Goal: Check status: Check status

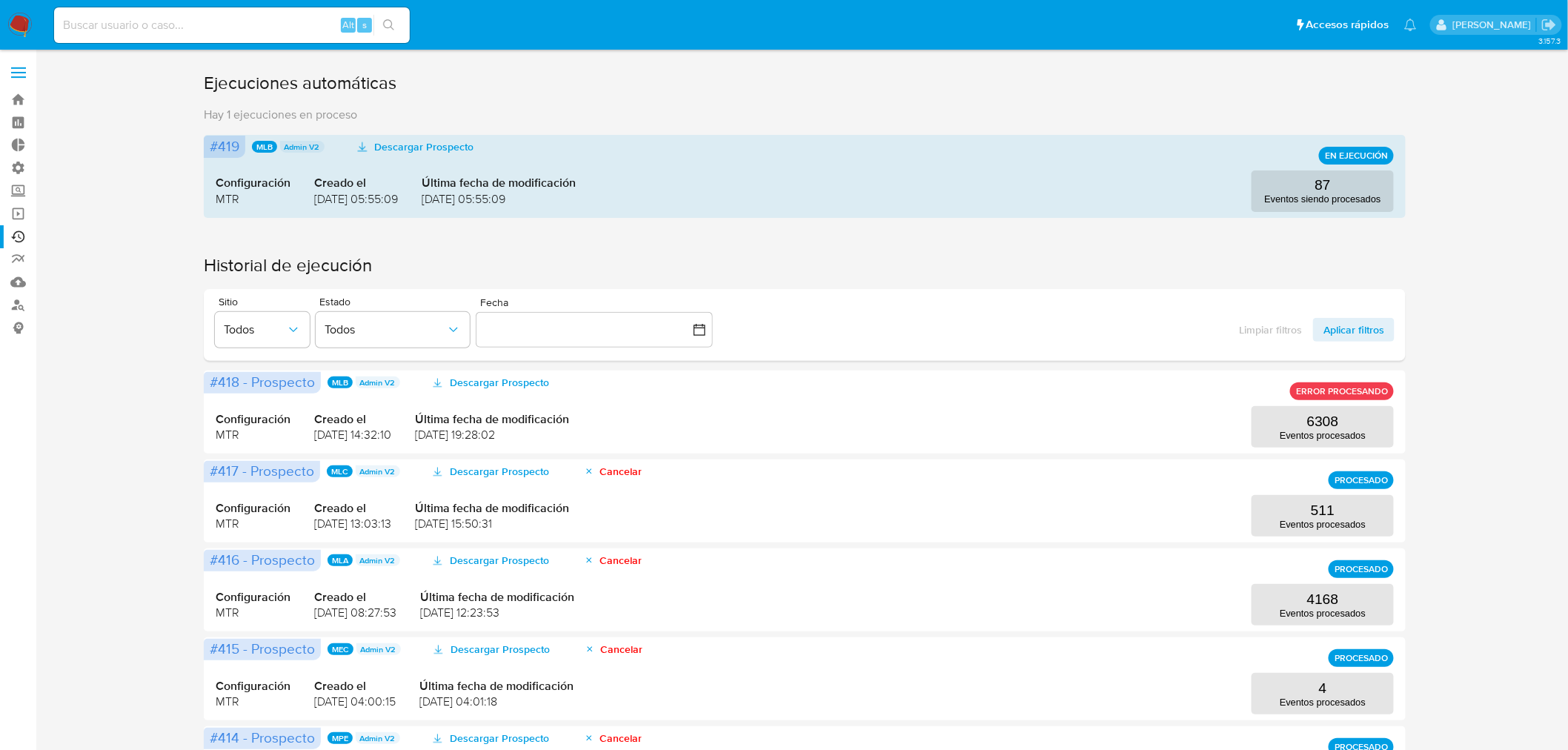
click at [1484, 336] on div "Ejecuciones automáticas Hay 1 ejecuciones en proceso #419 MLB Admin V2 Descarga…" at bounding box center [805, 686] width 1503 height 1230
click at [22, 170] on label "Administración" at bounding box center [88, 168] width 177 height 23
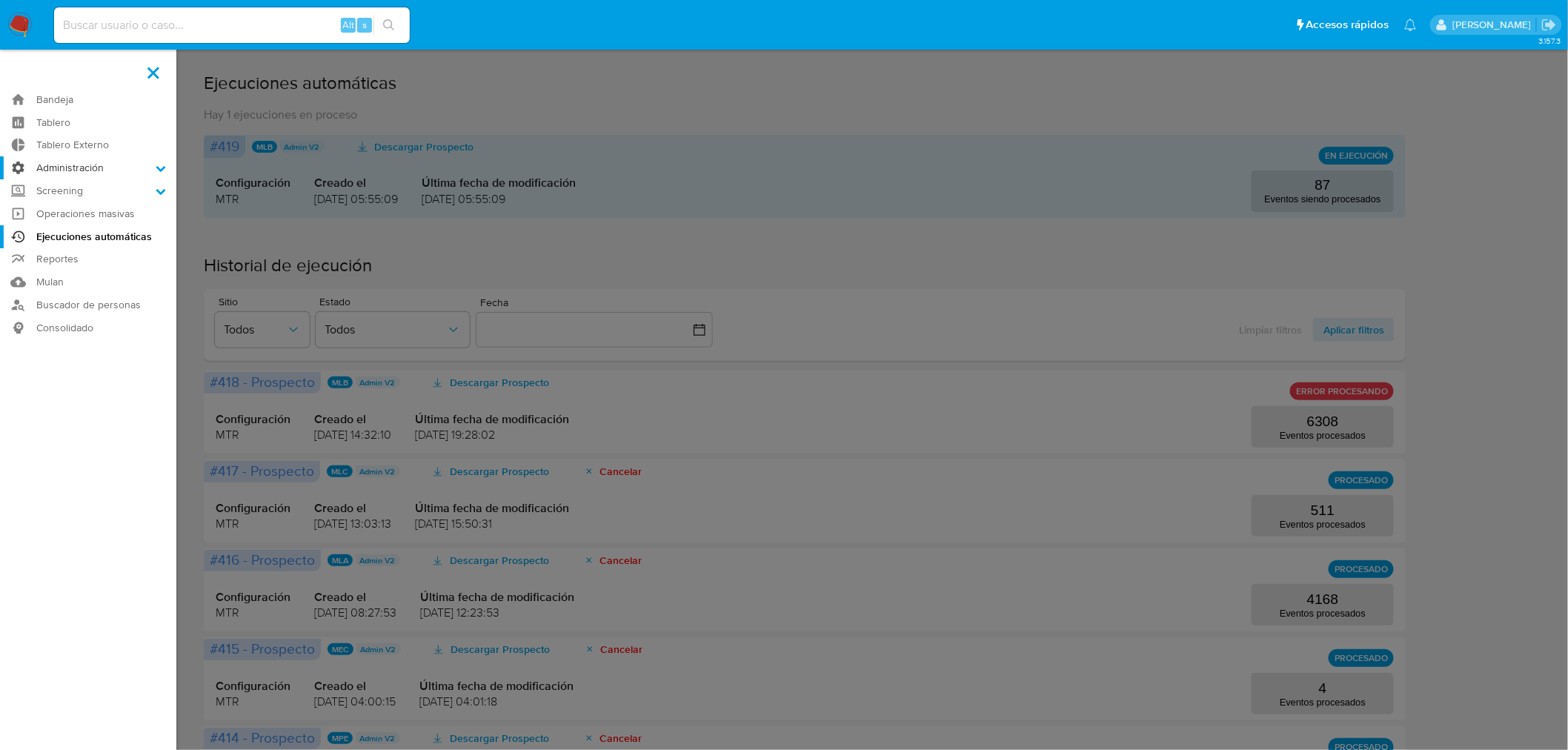
click at [0, 0] on input "Administración" at bounding box center [0, 0] width 0 height 0
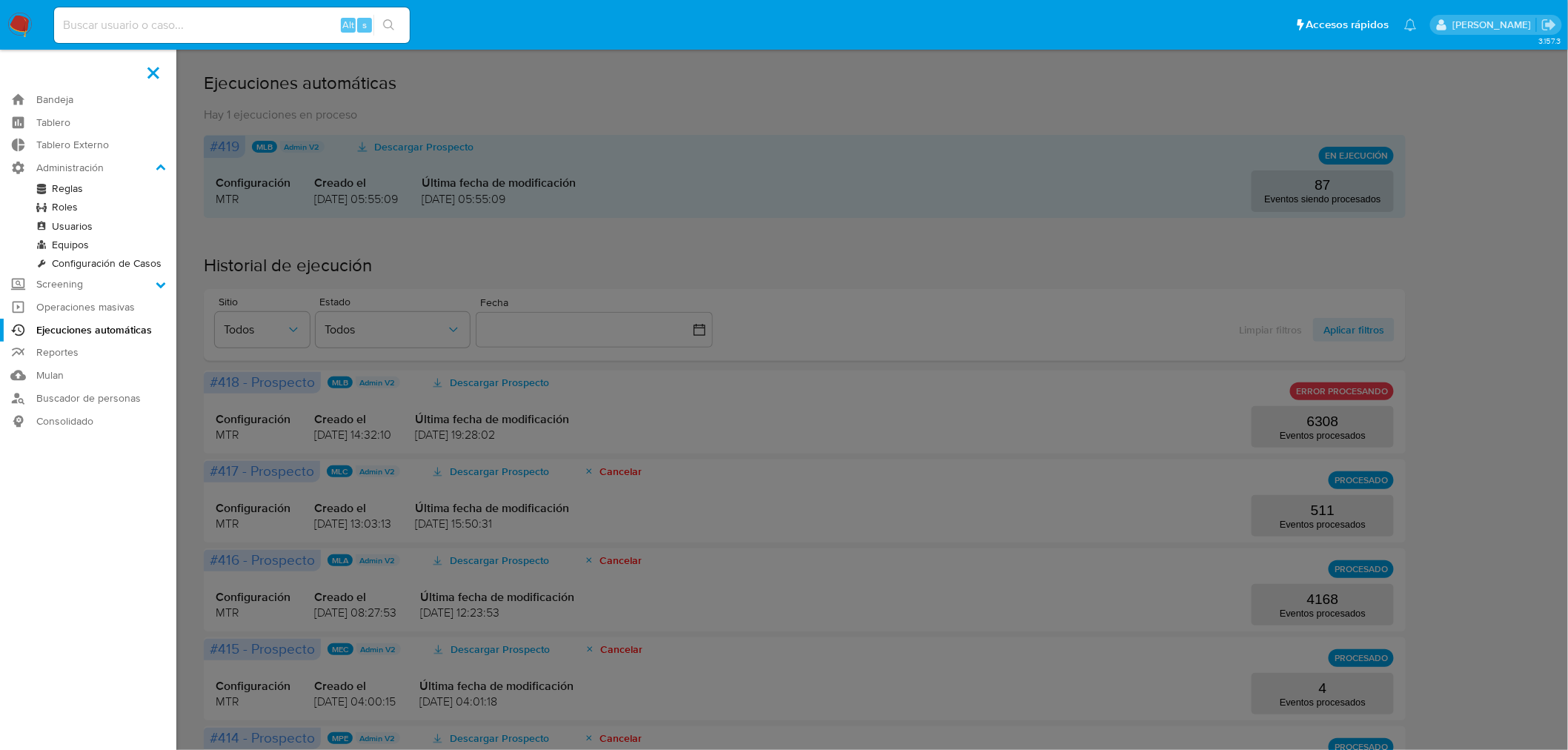
click at [71, 189] on link "Reglas" at bounding box center [88, 188] width 177 height 18
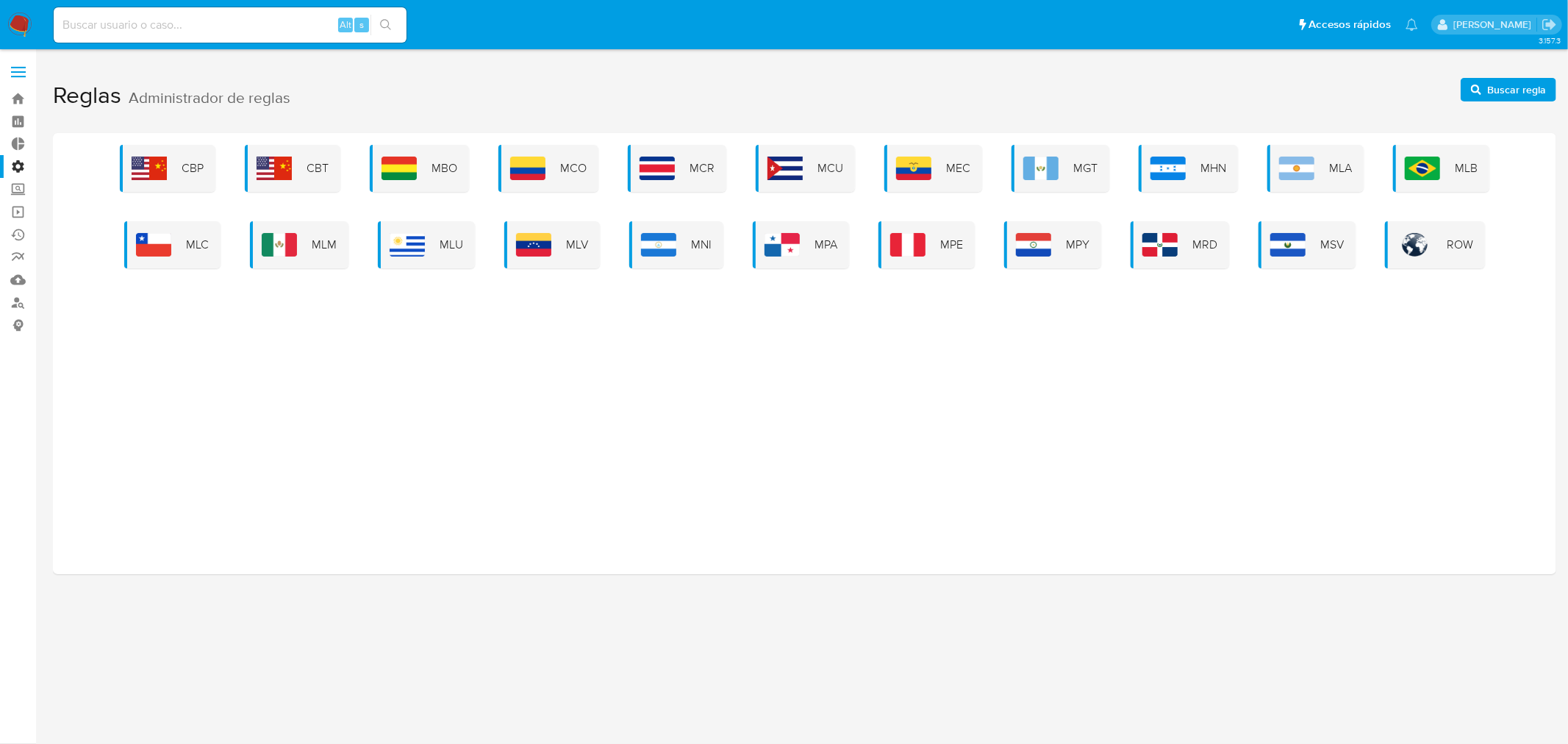
click at [429, 241] on div "MLU" at bounding box center [426, 245] width 97 height 47
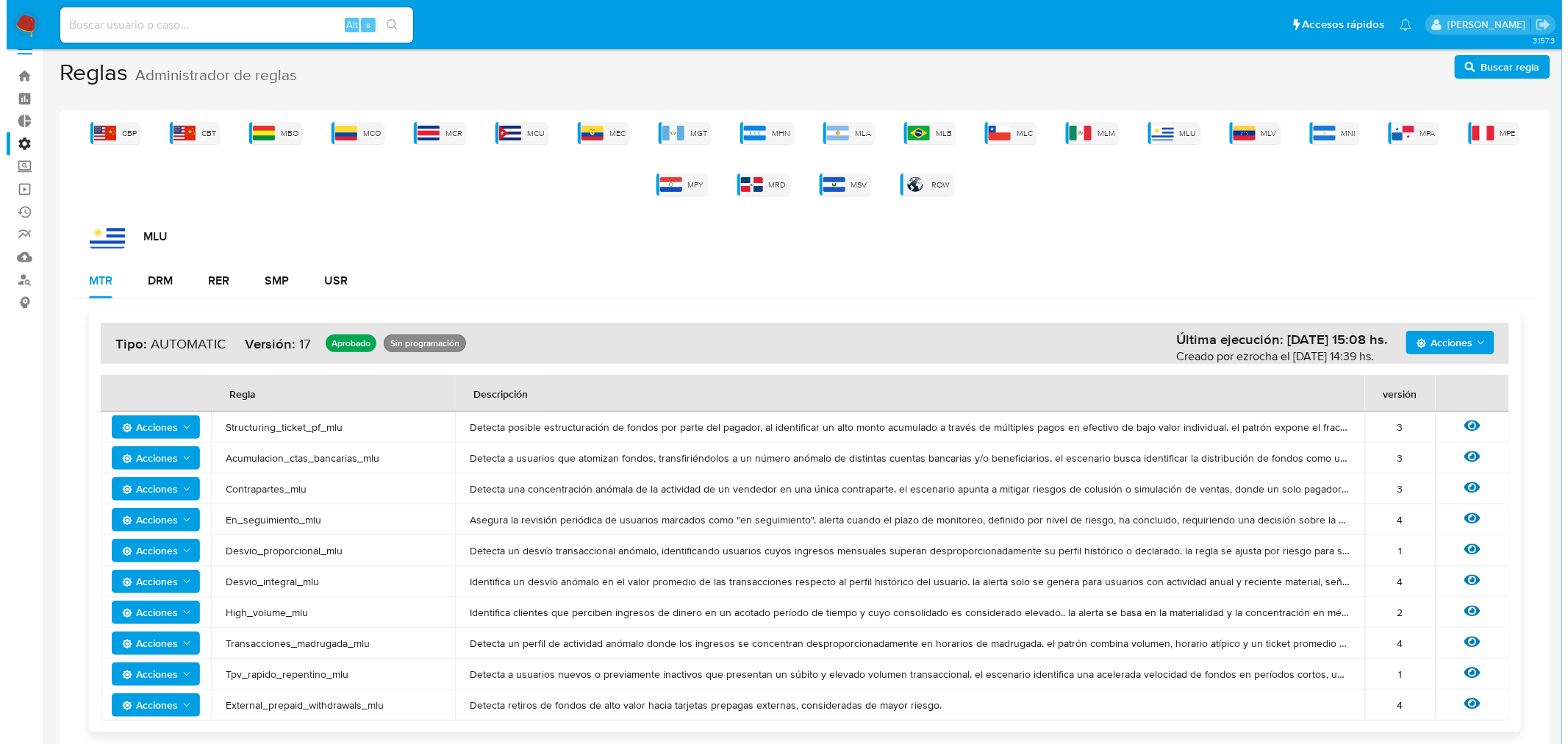
scroll to position [43, 0]
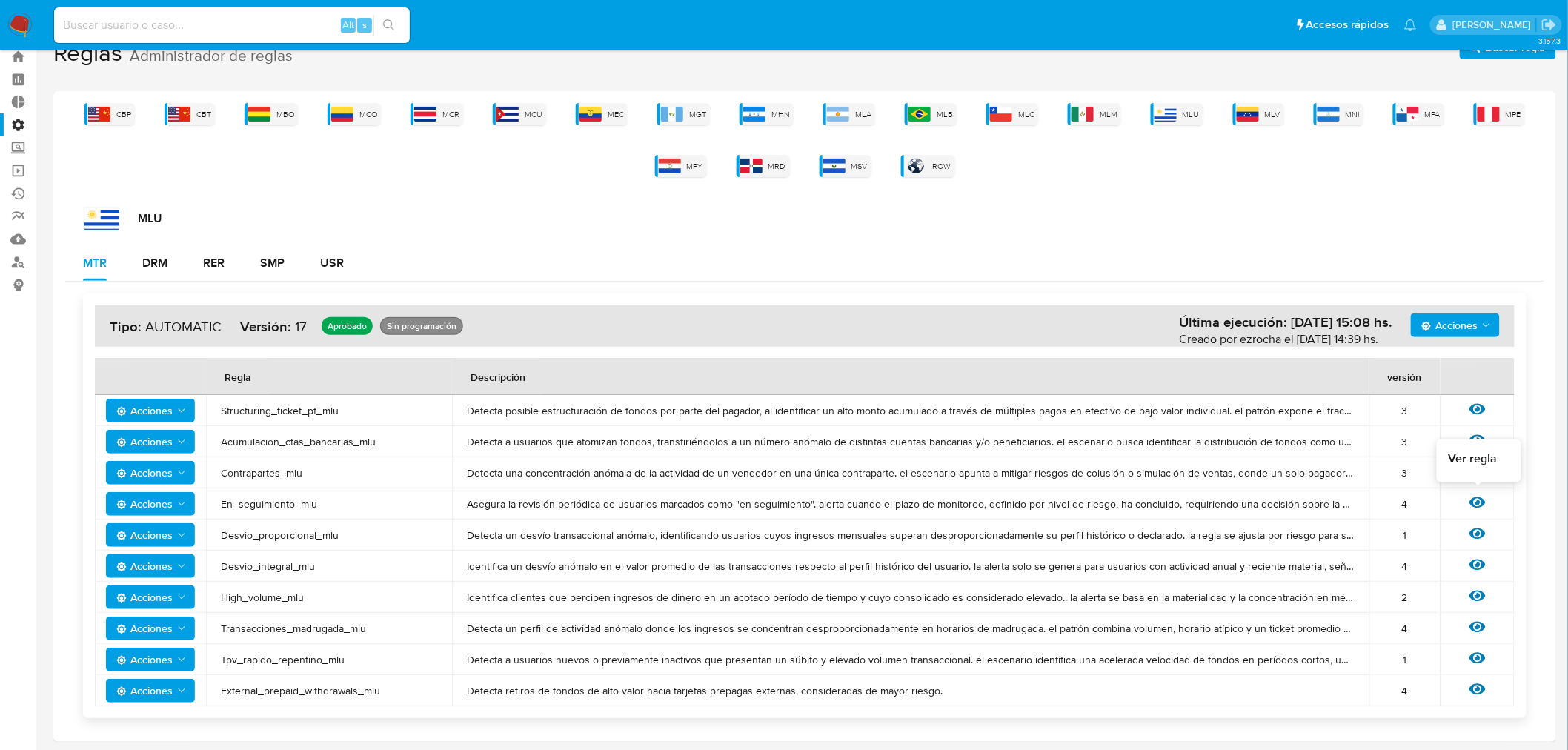
click at [1483, 504] on icon at bounding box center [1477, 503] width 17 height 11
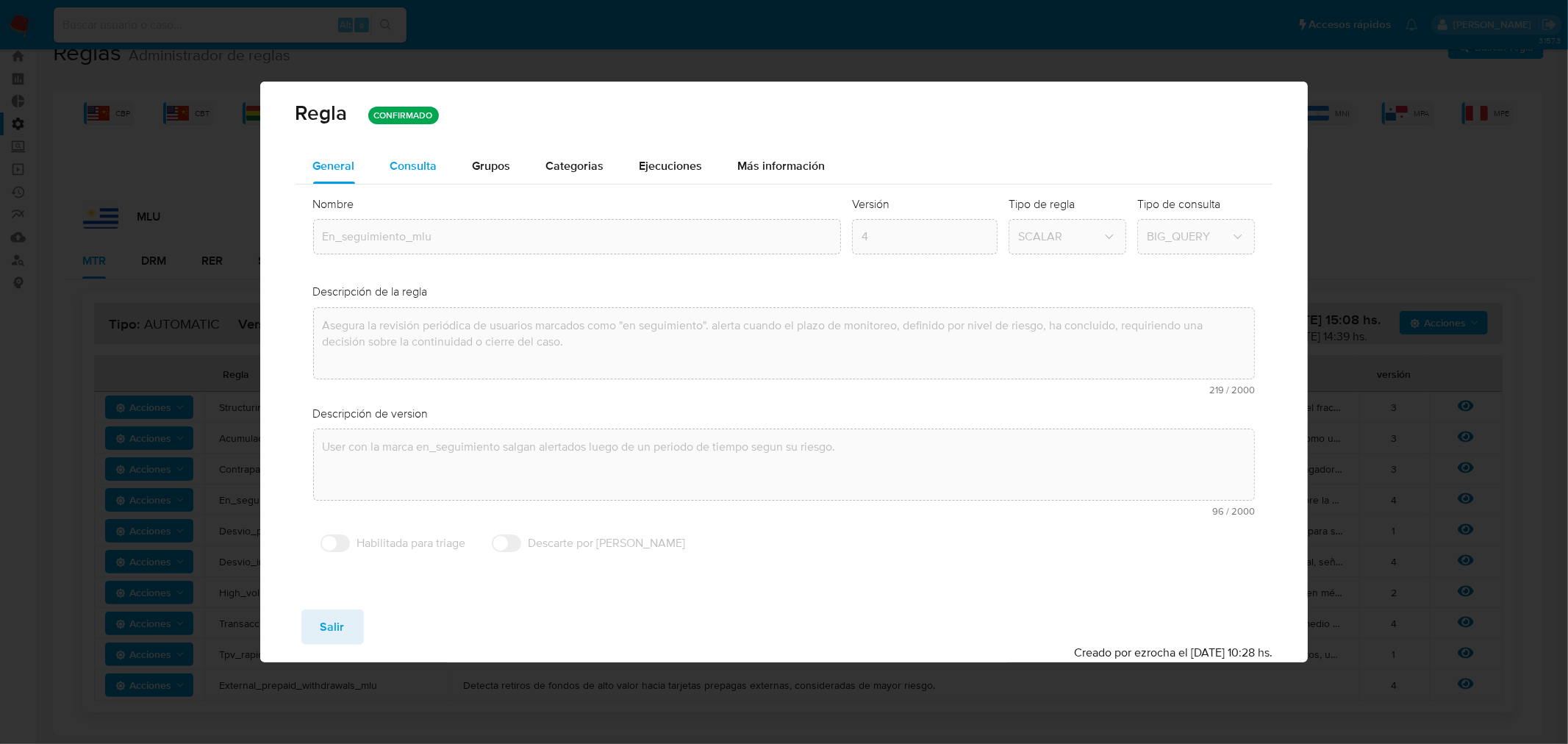
click at [416, 159] on span "Consulta" at bounding box center [414, 165] width 47 height 17
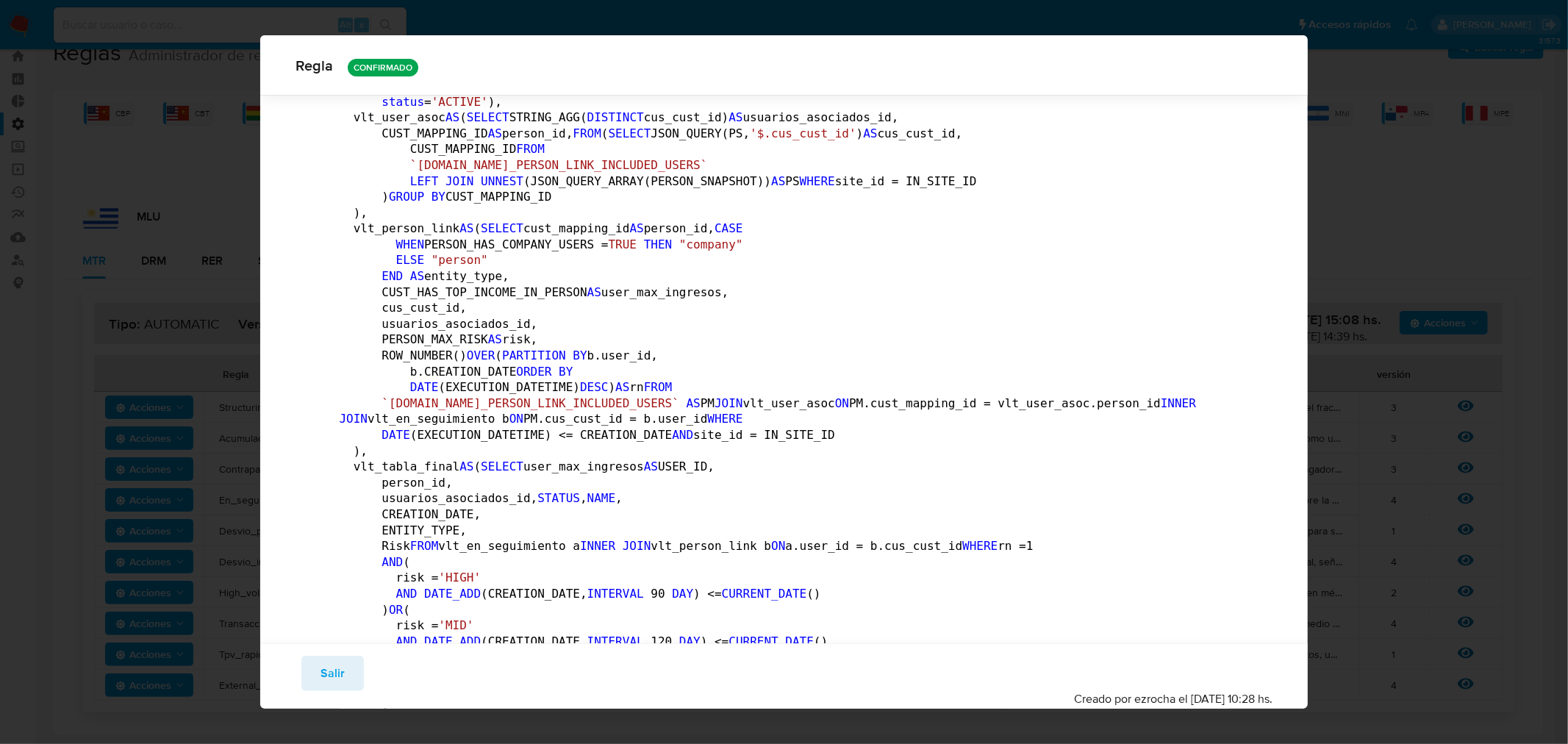
scroll to position [0, 0]
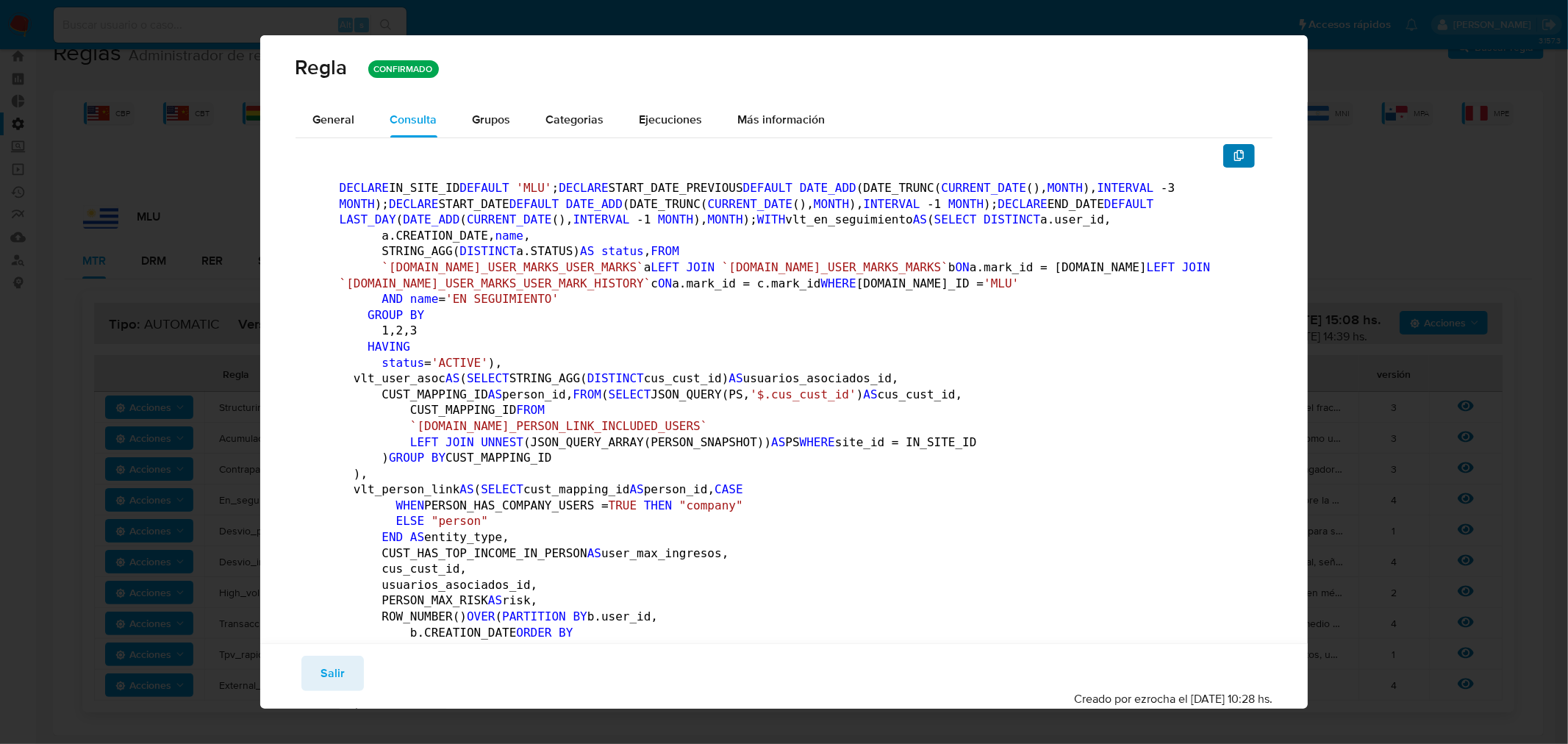
click at [1223, 152] on button "button" at bounding box center [1239, 156] width 32 height 24
click at [353, 656] on button "Salir" at bounding box center [332, 673] width 62 height 36
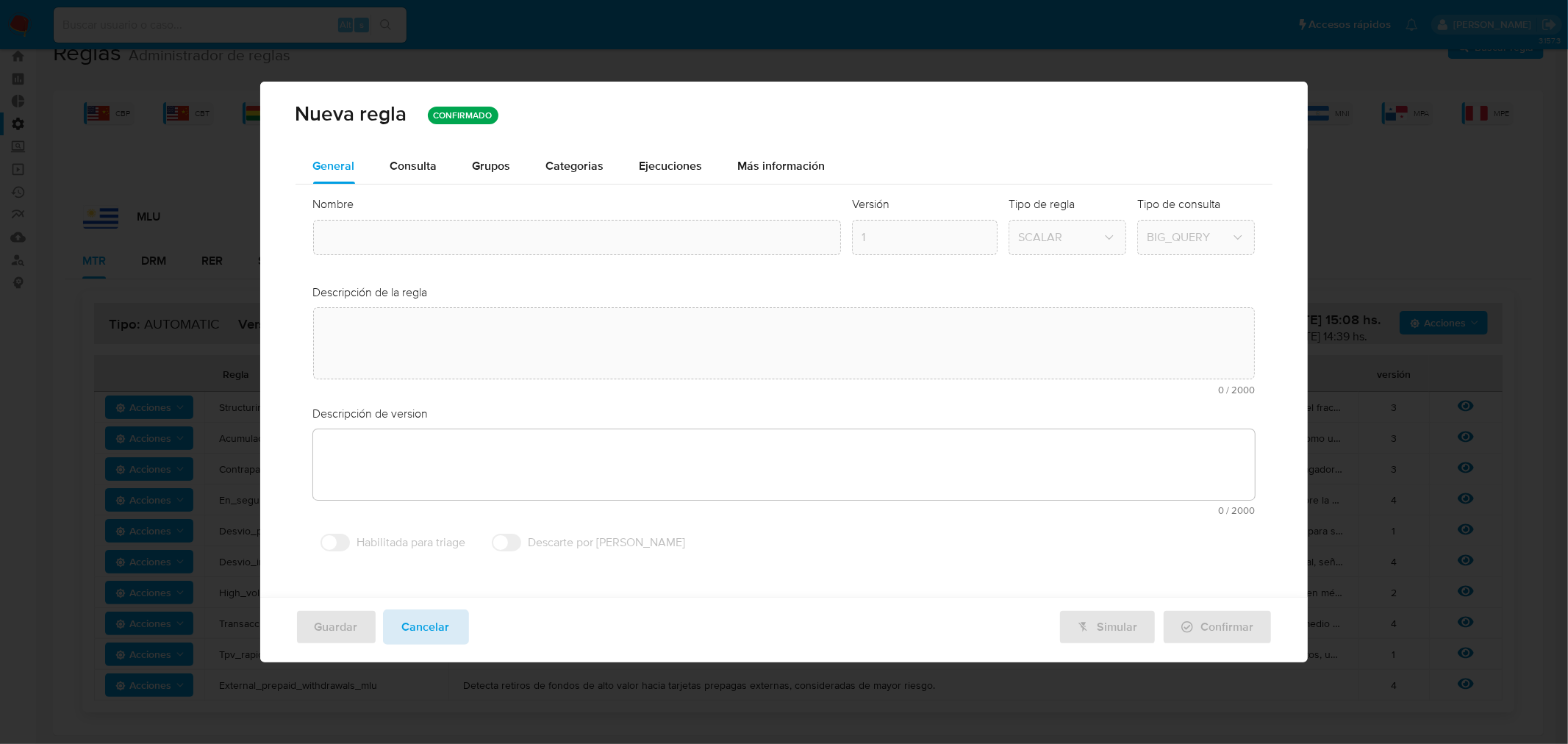
type textarea "Asegura la revisión periódica de usuarios marcados como "en seguimiento". alert…"
type textarea "User con la marca en_seguimiento salgan alertados luego de un periodo de tiempo…"
type input "En_seguimiento_mlu"
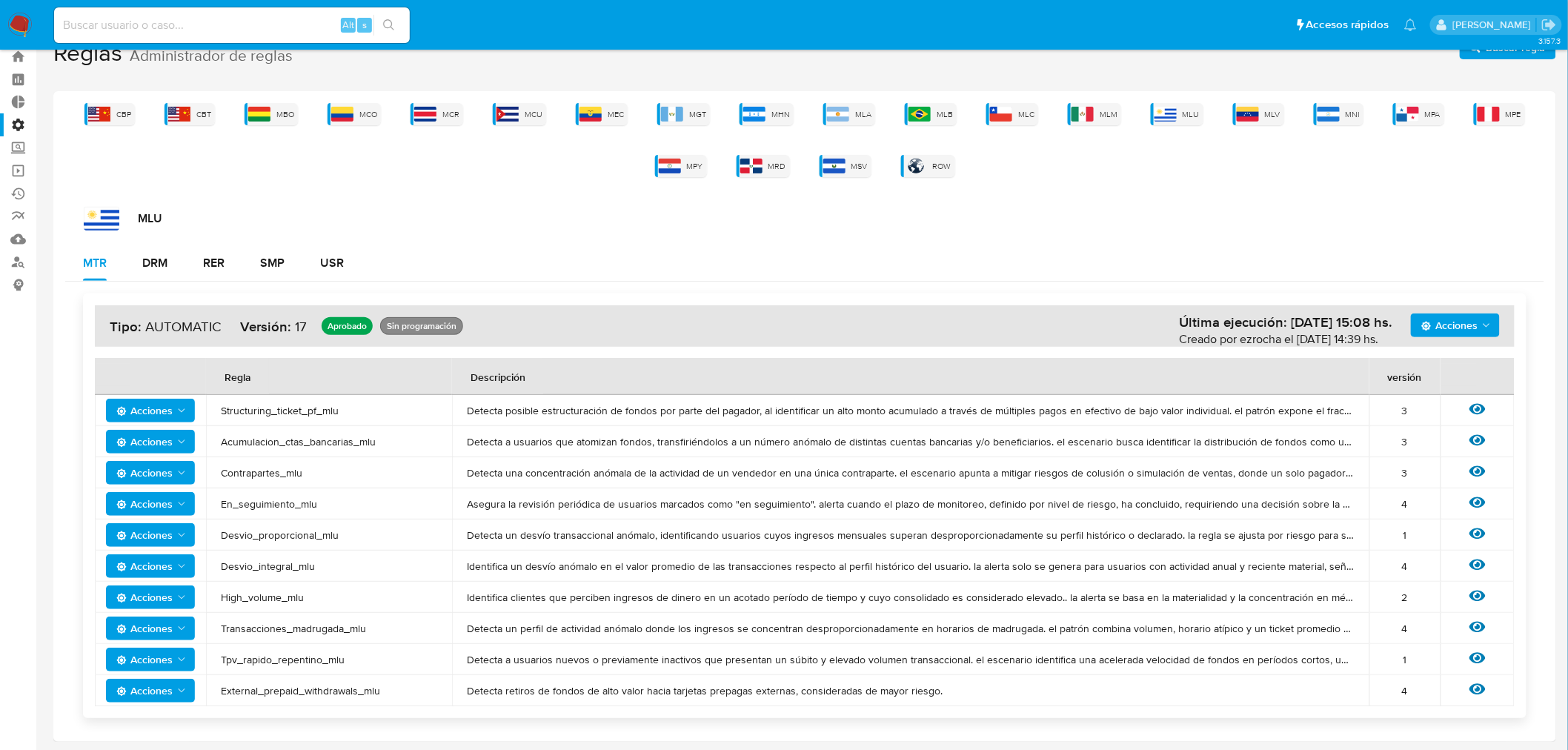
click at [180, 501] on icon "Acciones" at bounding box center [181, 503] width 12 height 12
click at [161, 534] on button "Ver historico" at bounding box center [149, 541] width 134 height 36
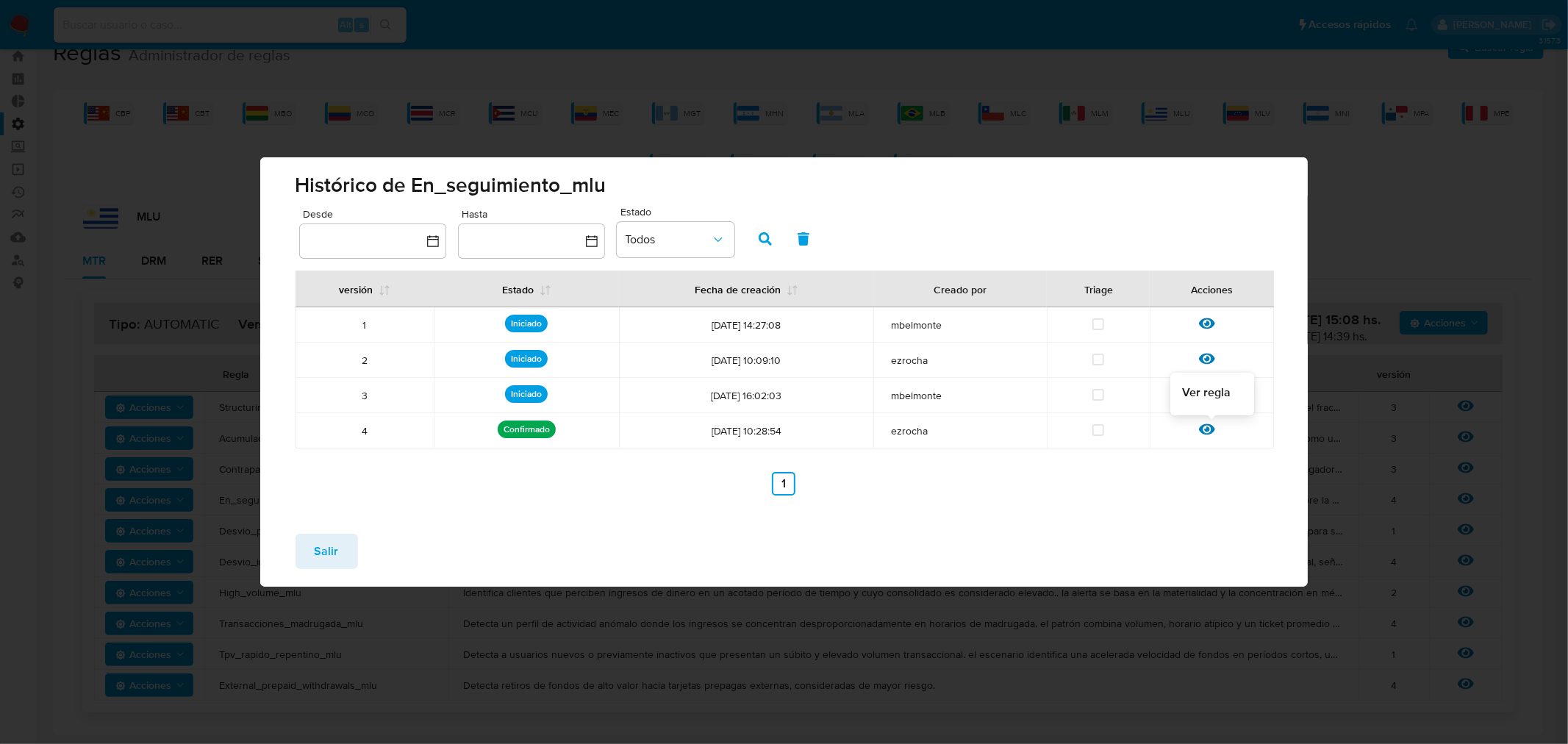
click at [1205, 435] on icon at bounding box center [1207, 430] width 17 height 11
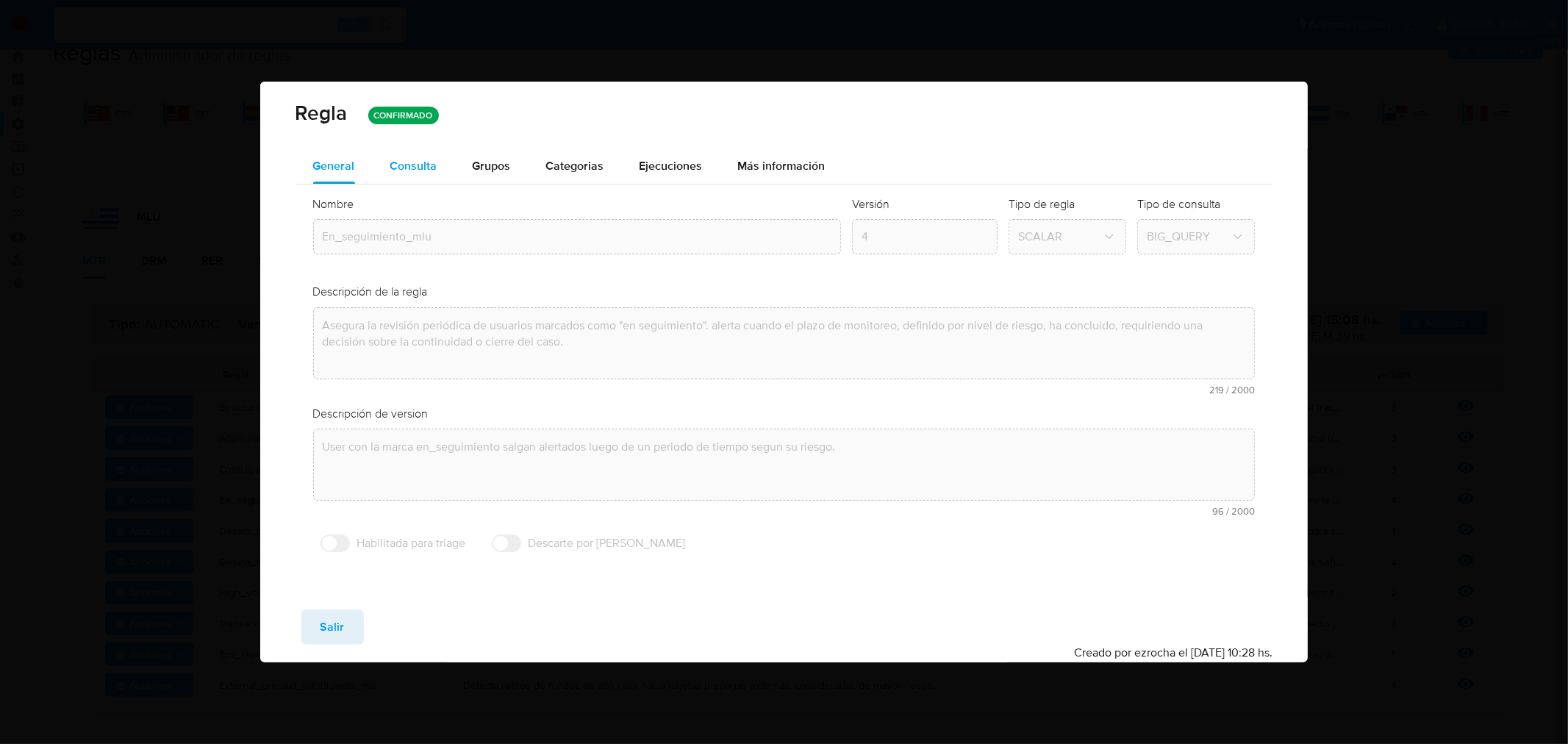
click at [415, 157] on span "Consulta" at bounding box center [414, 165] width 47 height 17
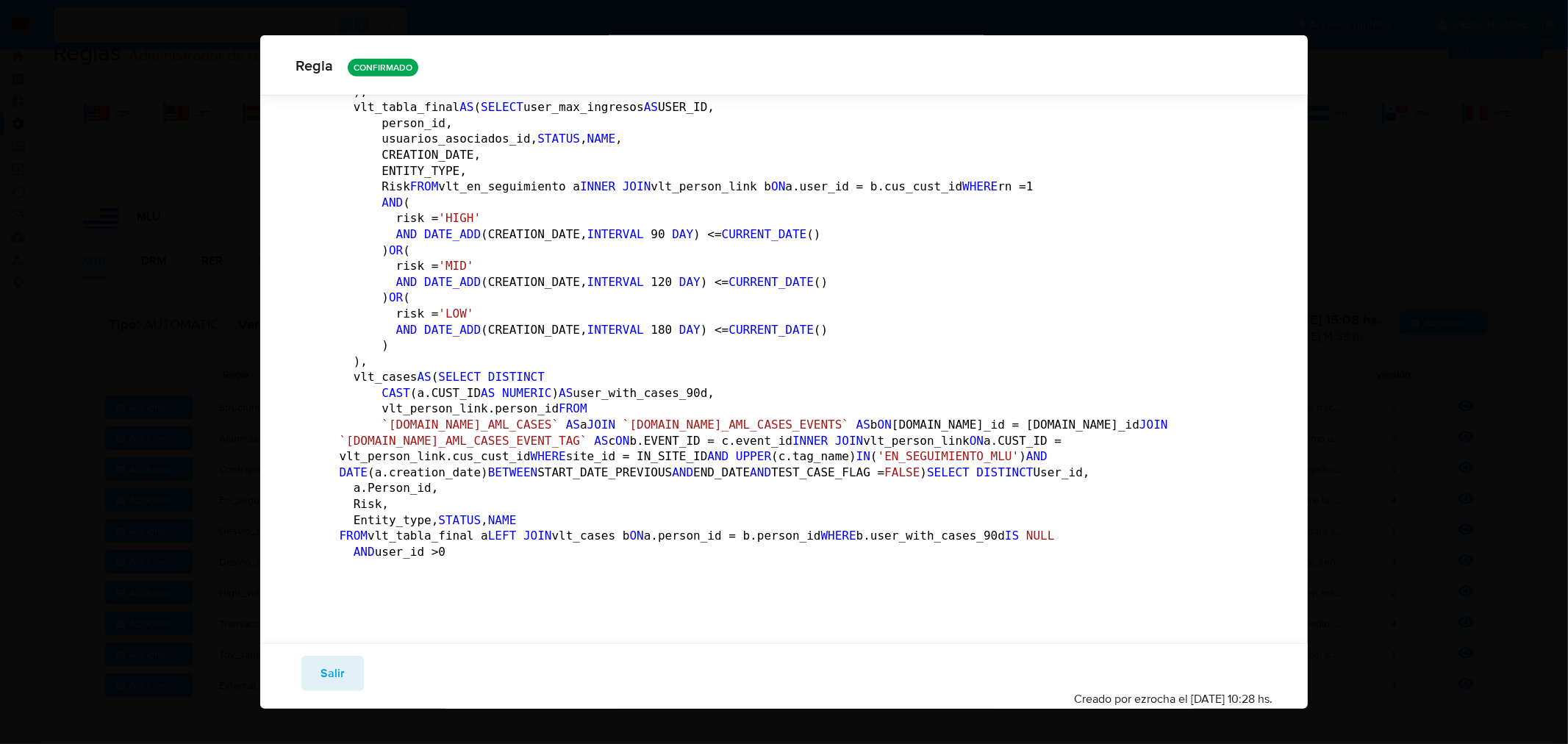
scroll to position [1724, 0]
click at [333, 670] on span "Salir" at bounding box center [332, 673] width 24 height 32
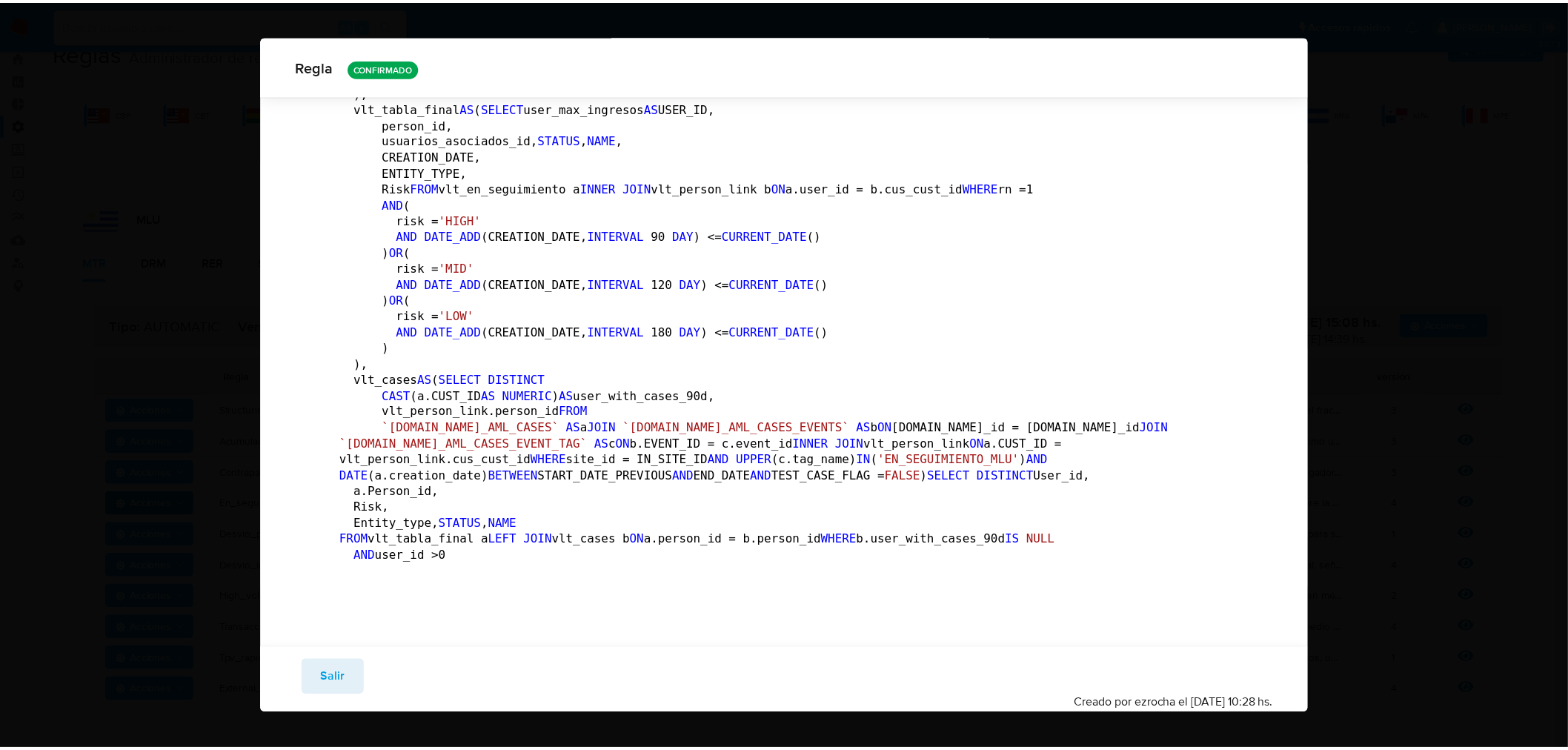
scroll to position [0, 0]
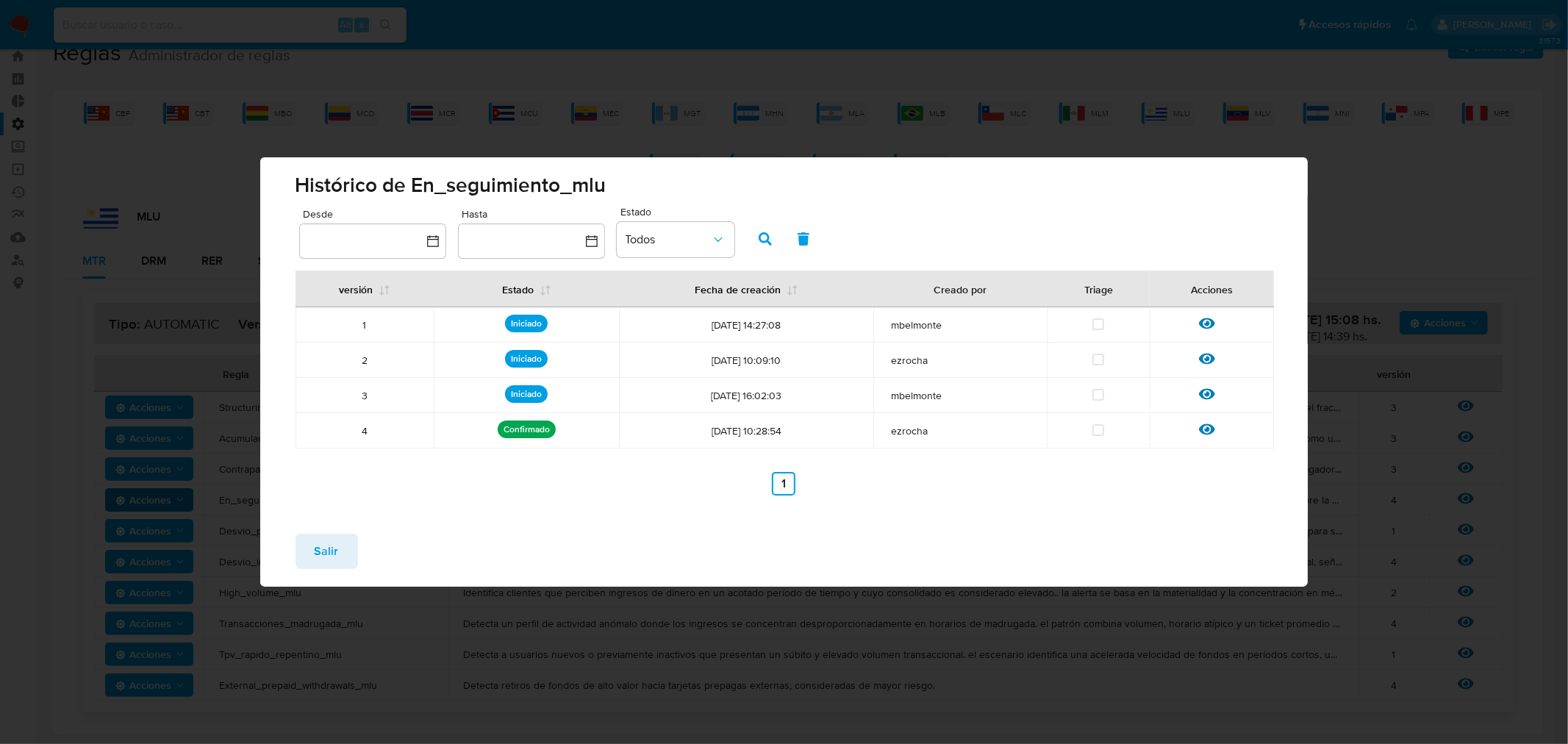
drag, startPoint x: 322, startPoint y: 556, endPoint x: 351, endPoint y: 510, distance: 54.4
click at [322, 556] on span "Salir" at bounding box center [327, 551] width 24 height 32
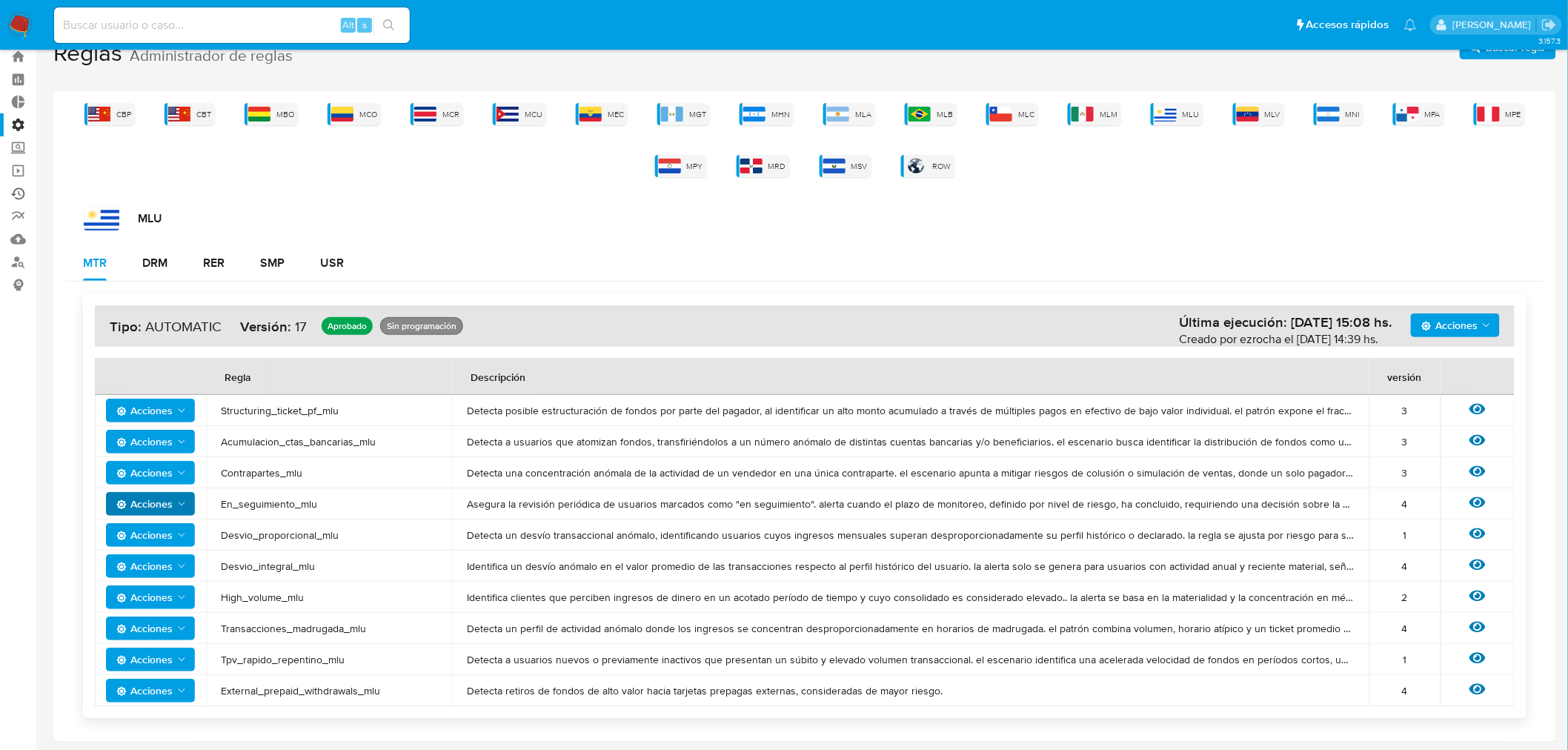
click at [17, 191] on link "Ejecuciones automáticas" at bounding box center [88, 193] width 177 height 23
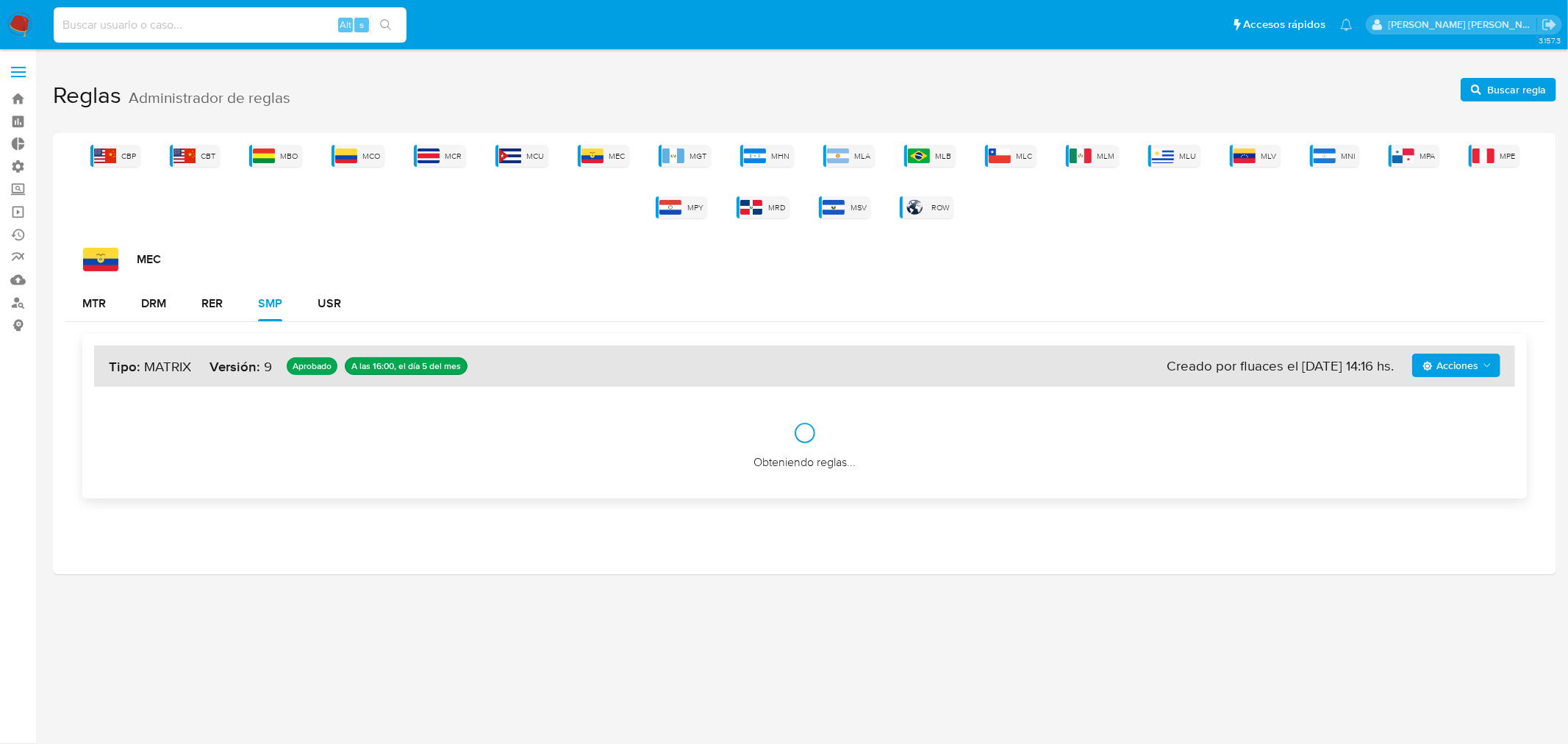
click at [192, 27] on input at bounding box center [230, 25] width 353 height 19
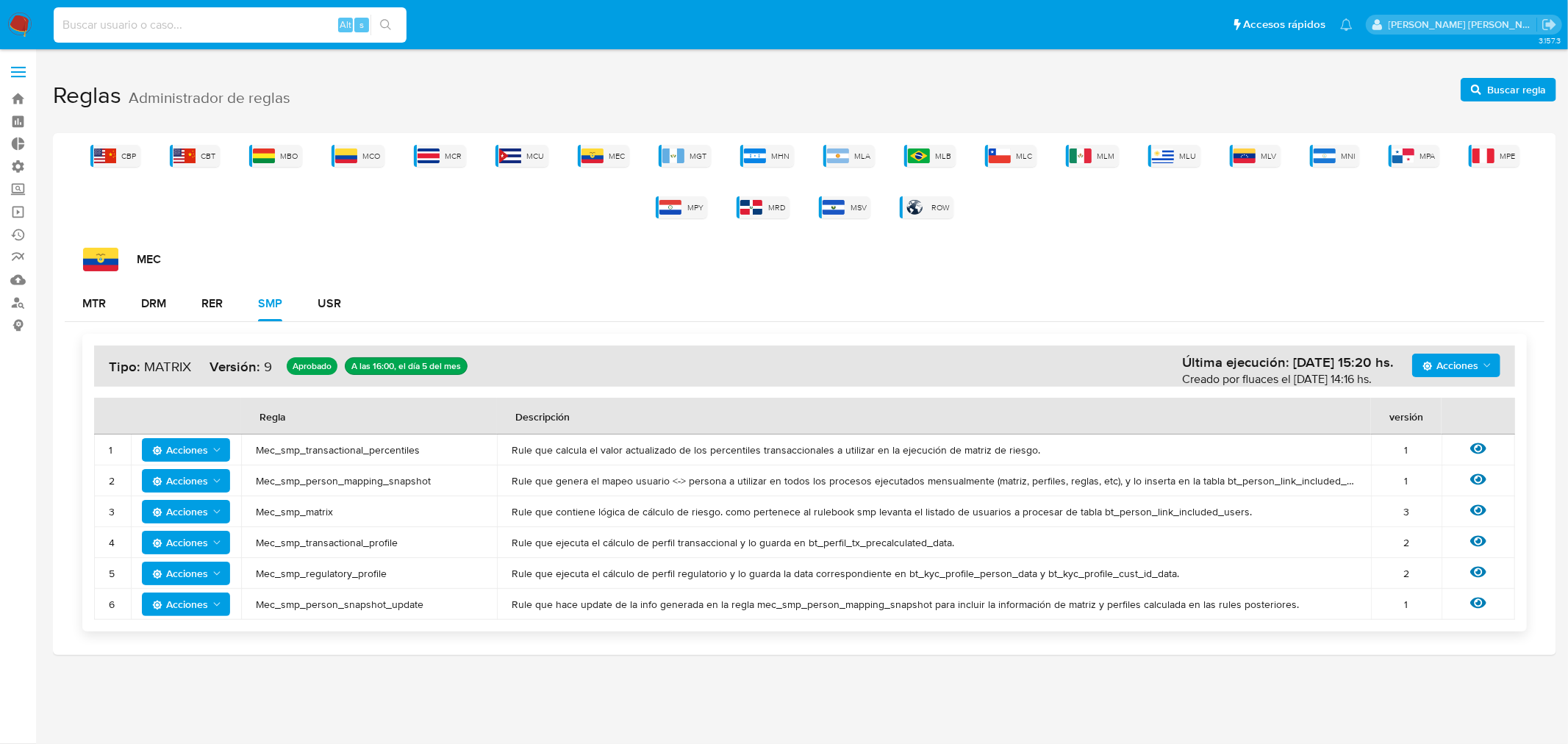
paste input "1160268431"
type input "1160268431"
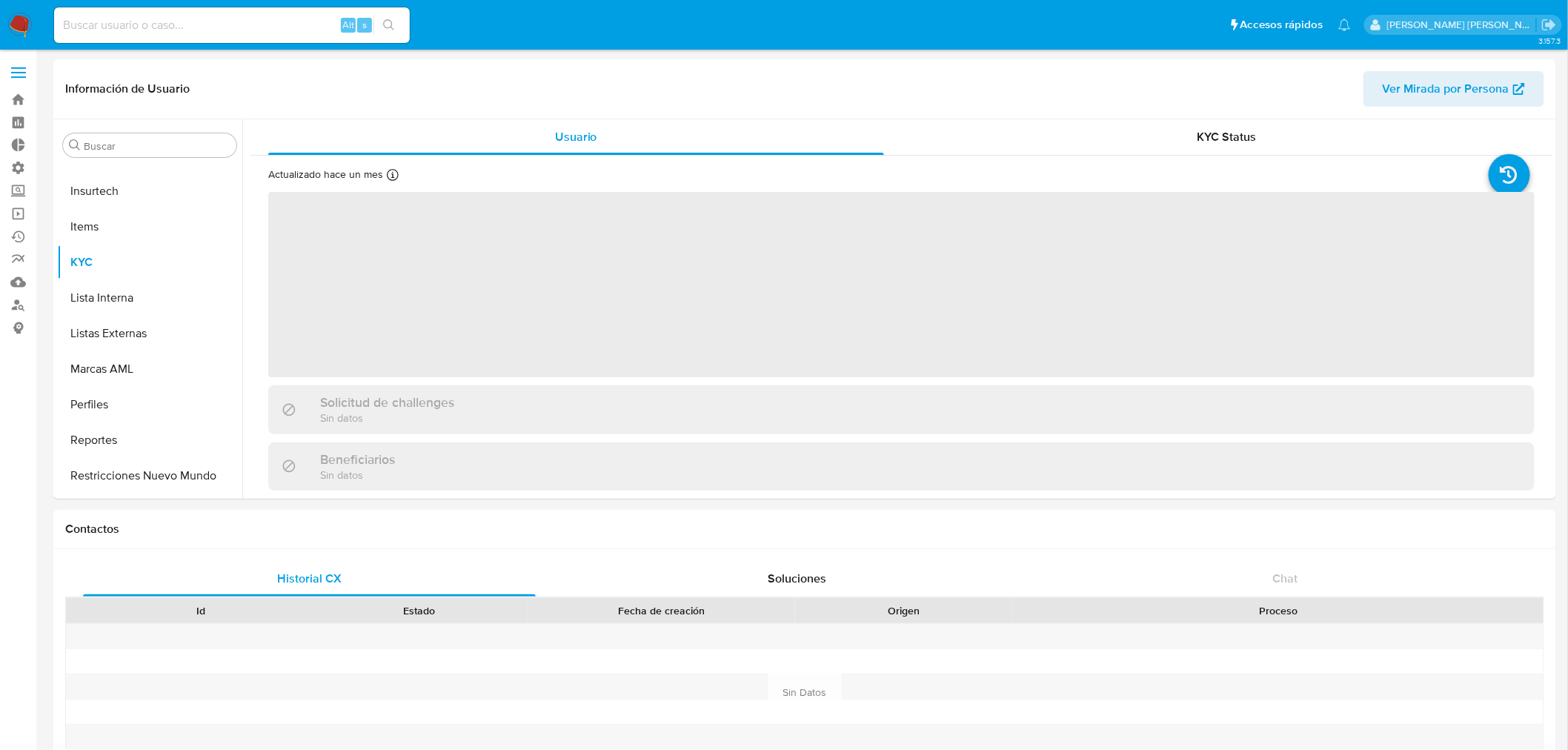
scroll to position [661, 0]
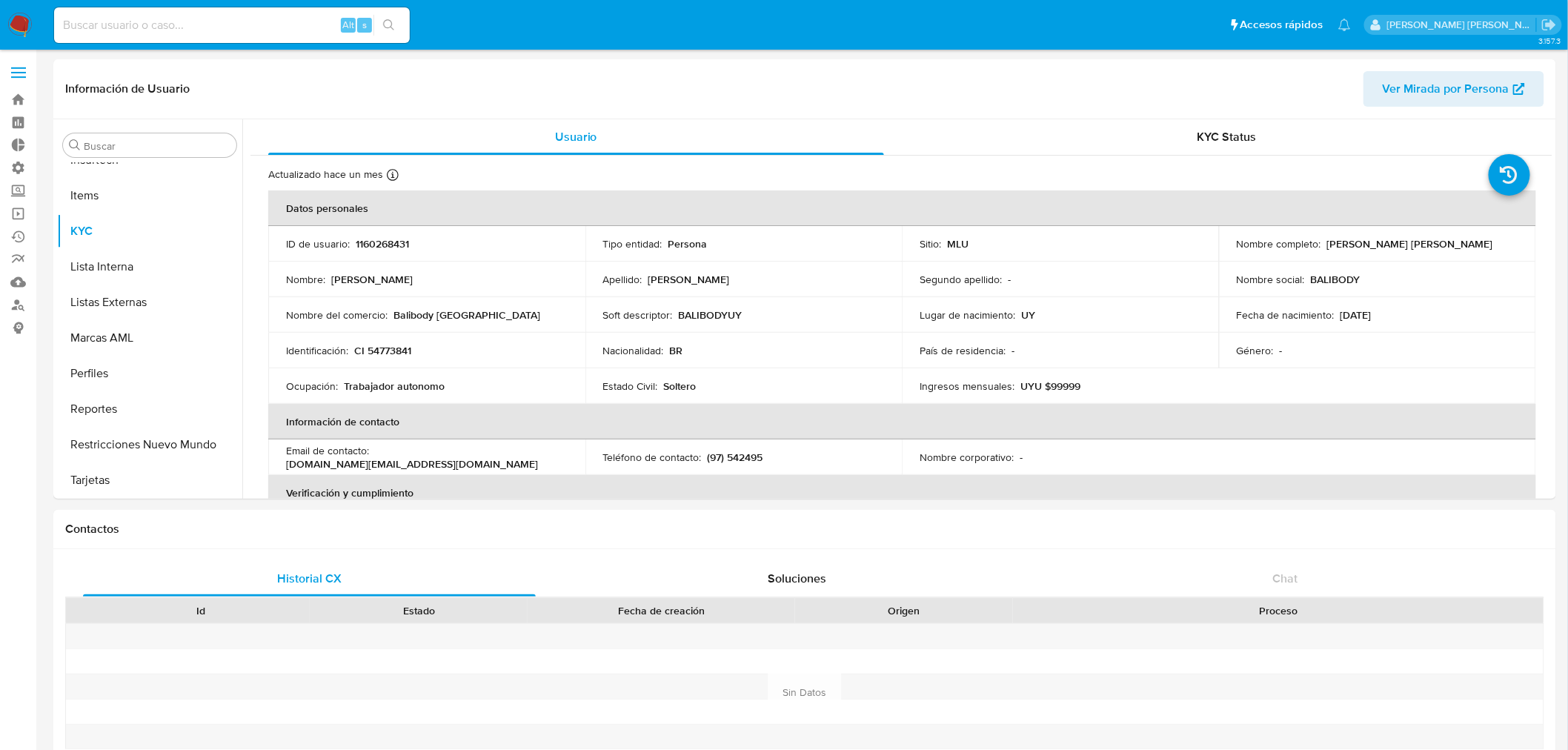
select select "10"
click at [118, 328] on button "Marcas AML" at bounding box center [144, 338] width 173 height 36
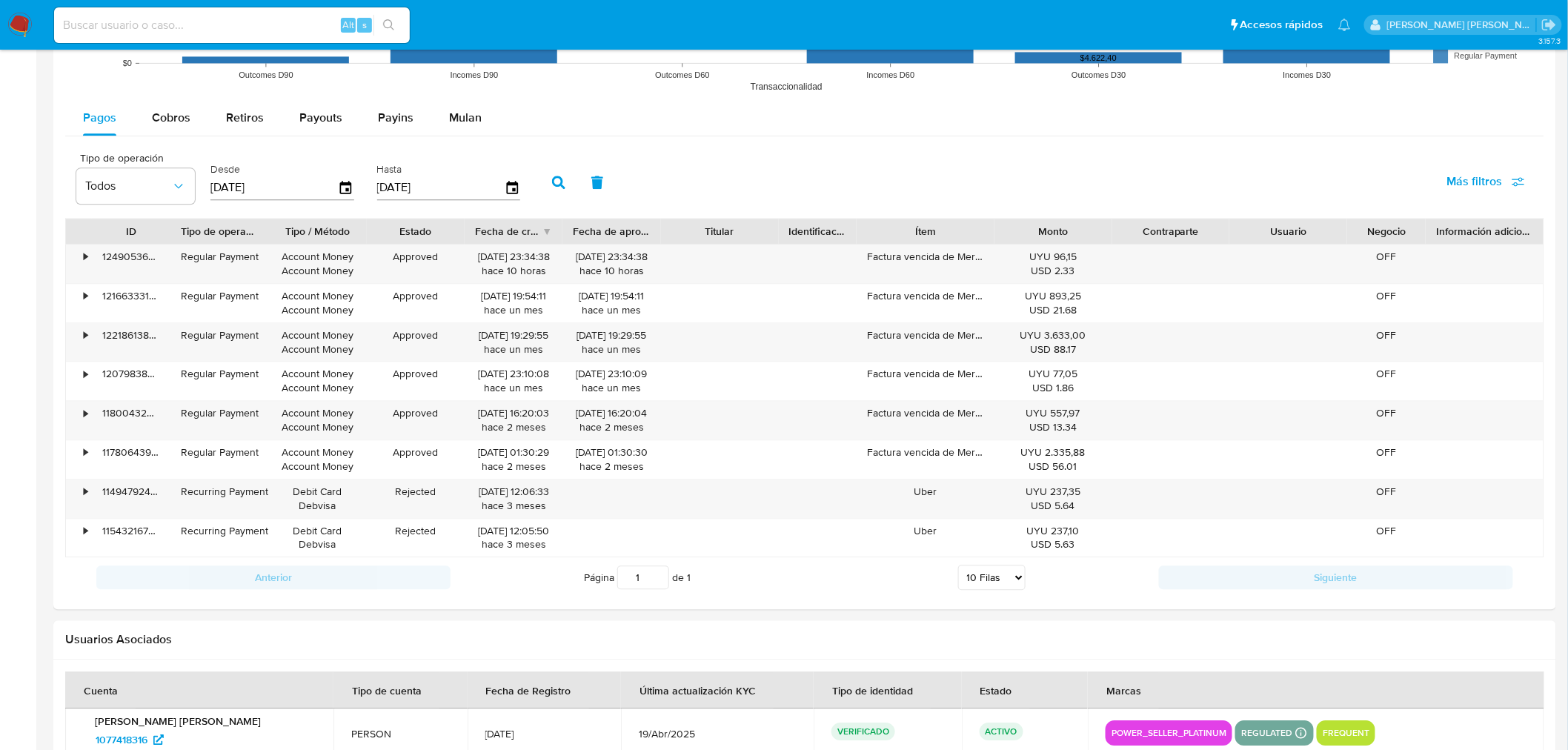
scroll to position [1317, 0]
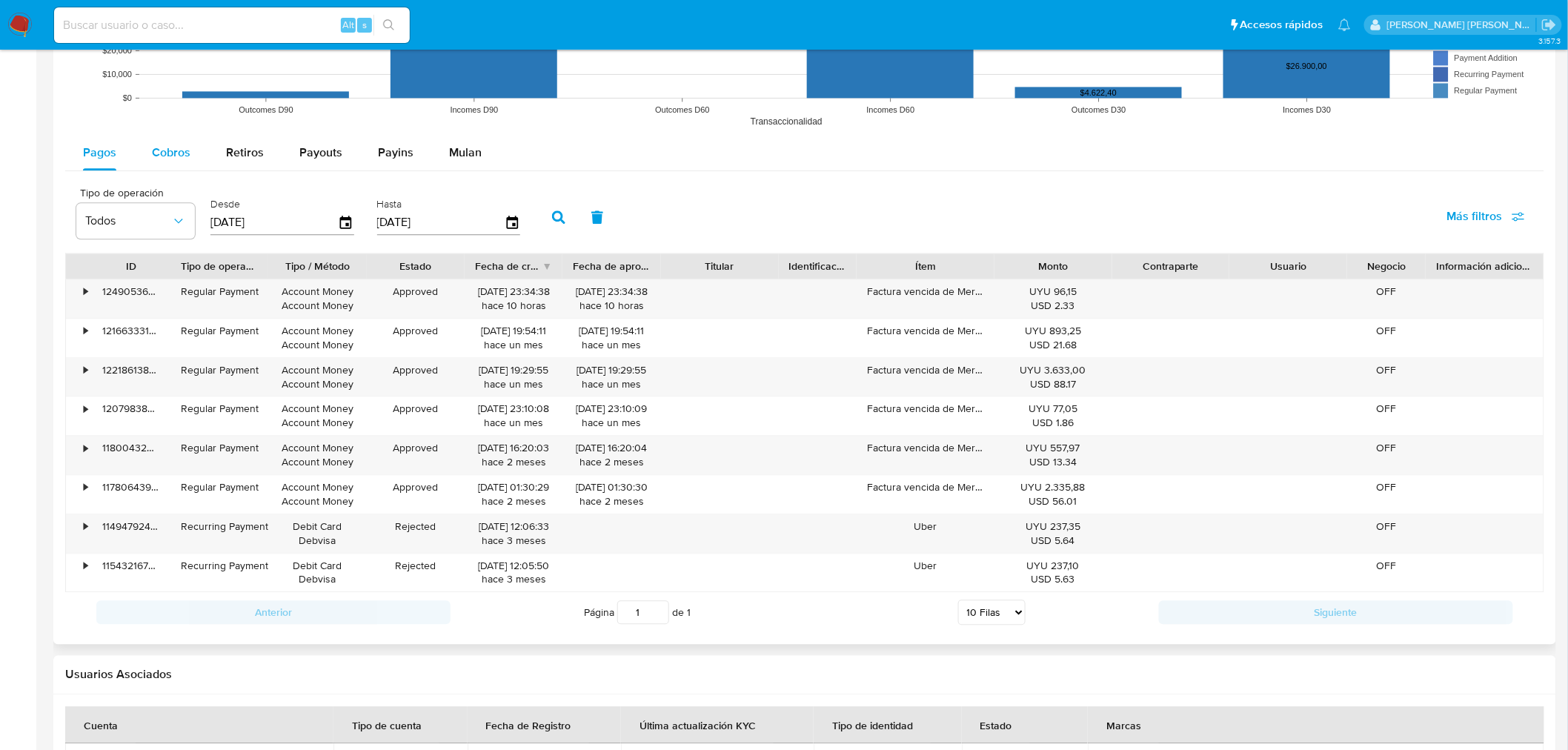
click at [173, 150] on span "Cobros" at bounding box center [171, 152] width 38 height 17
select select "10"
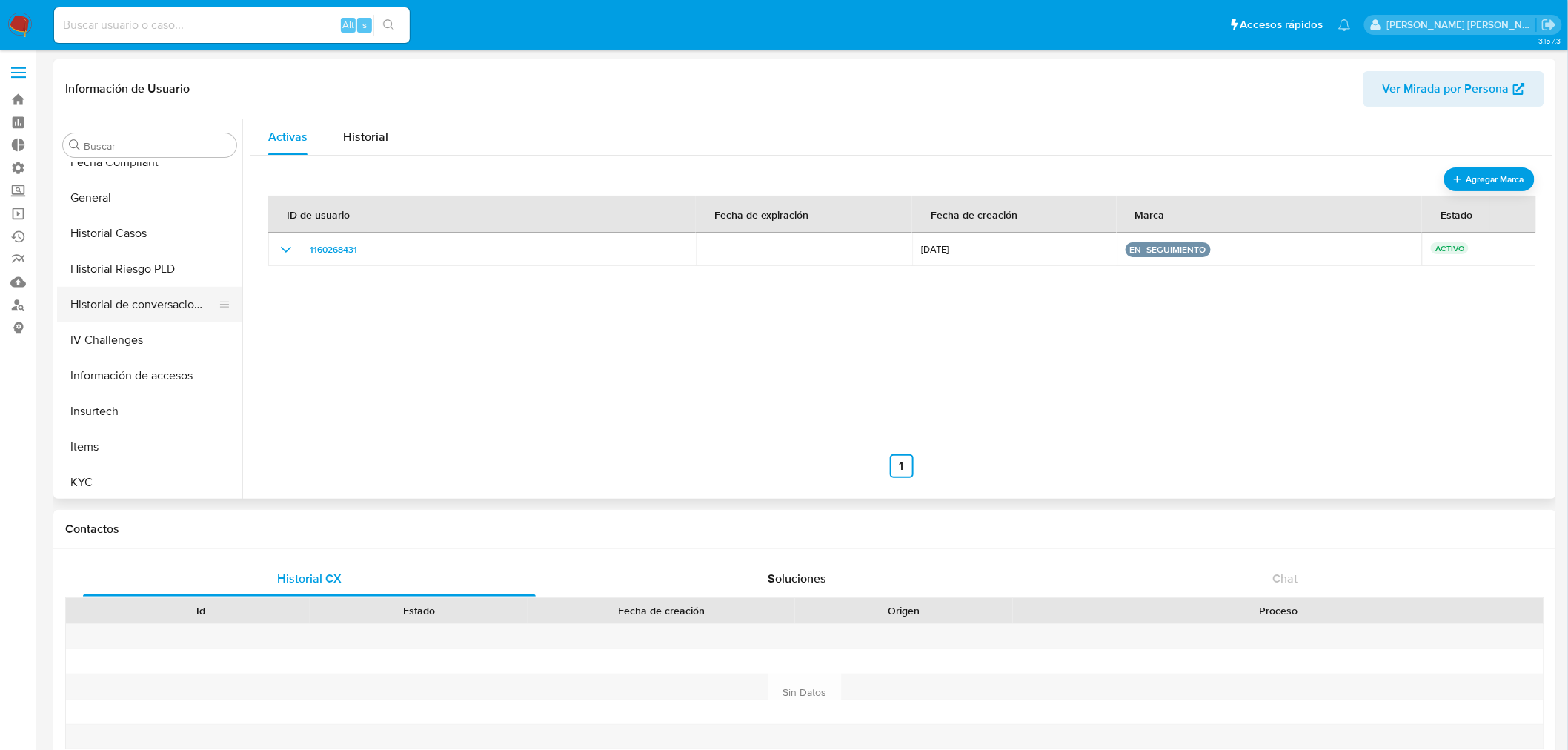
scroll to position [413, 0]
click at [107, 230] on button "Historial Casos" at bounding box center [144, 230] width 173 height 36
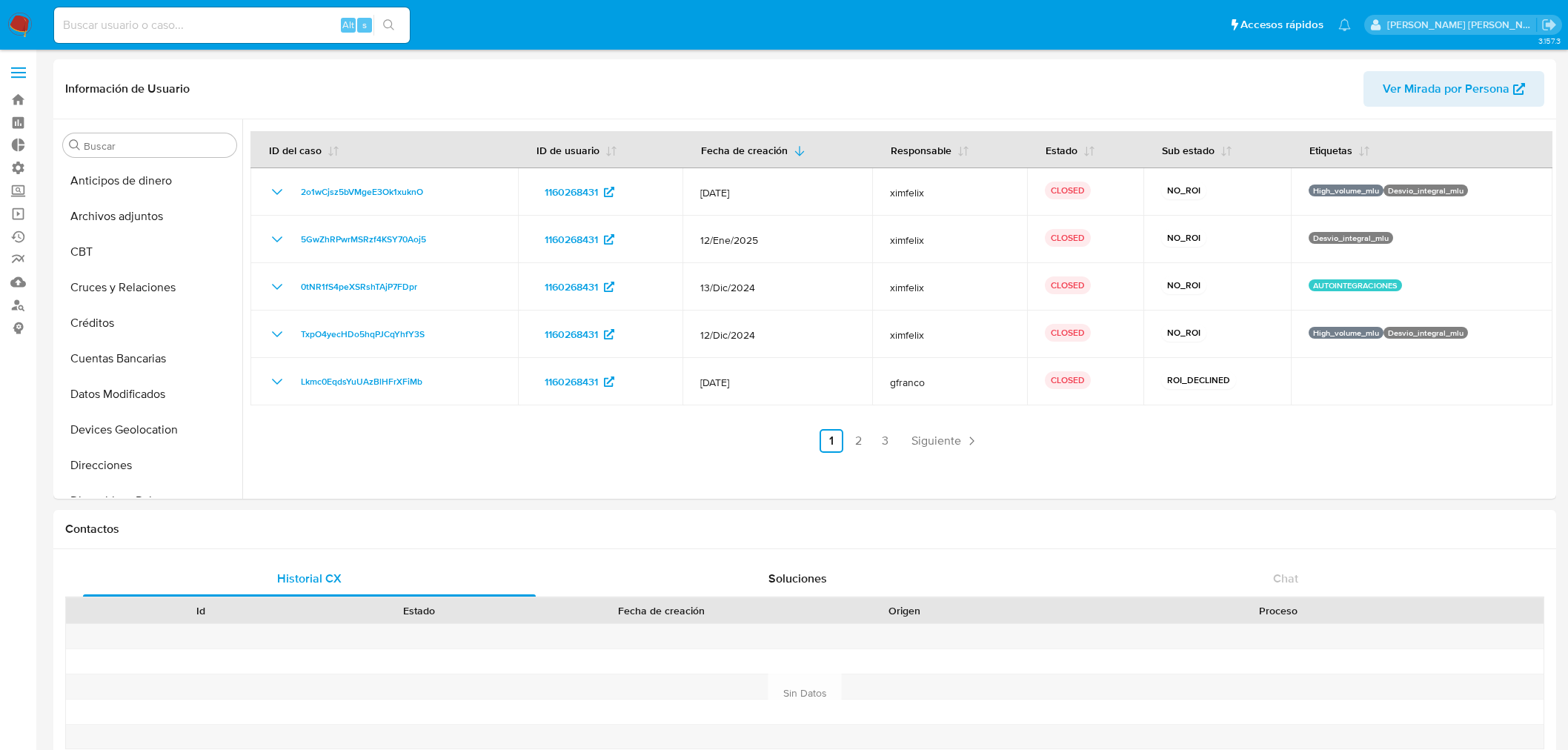
select select "10"
